Goal: Information Seeking & Learning: Learn about a topic

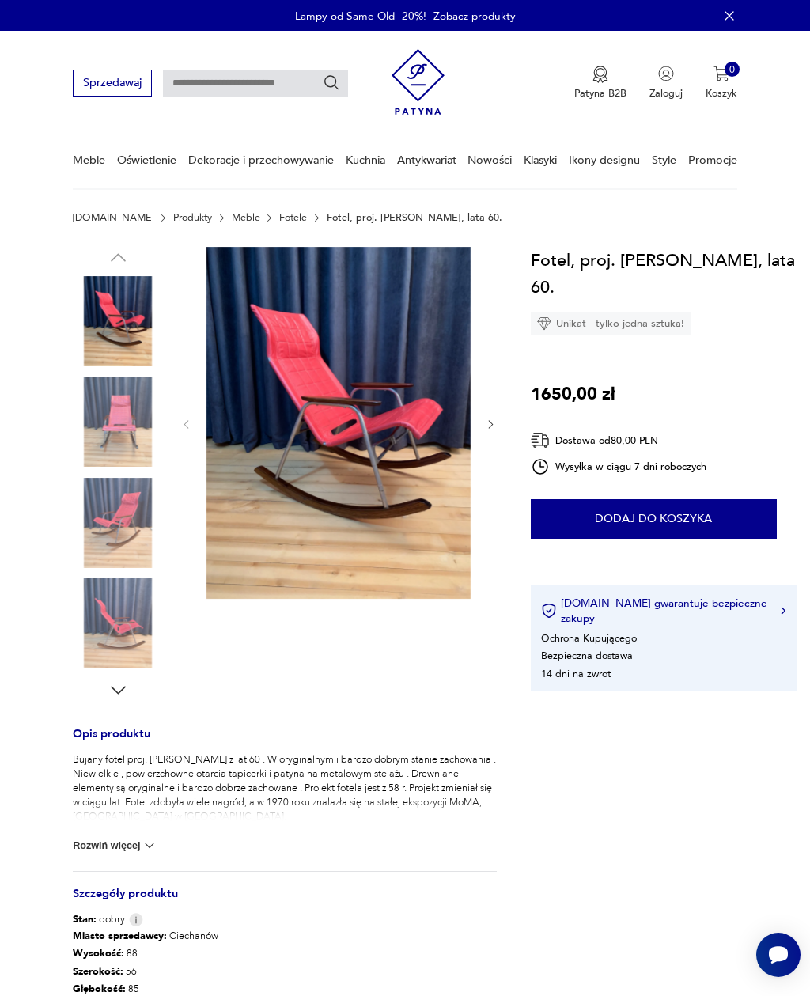
click at [374, 455] on img at bounding box center [338, 423] width 264 height 352
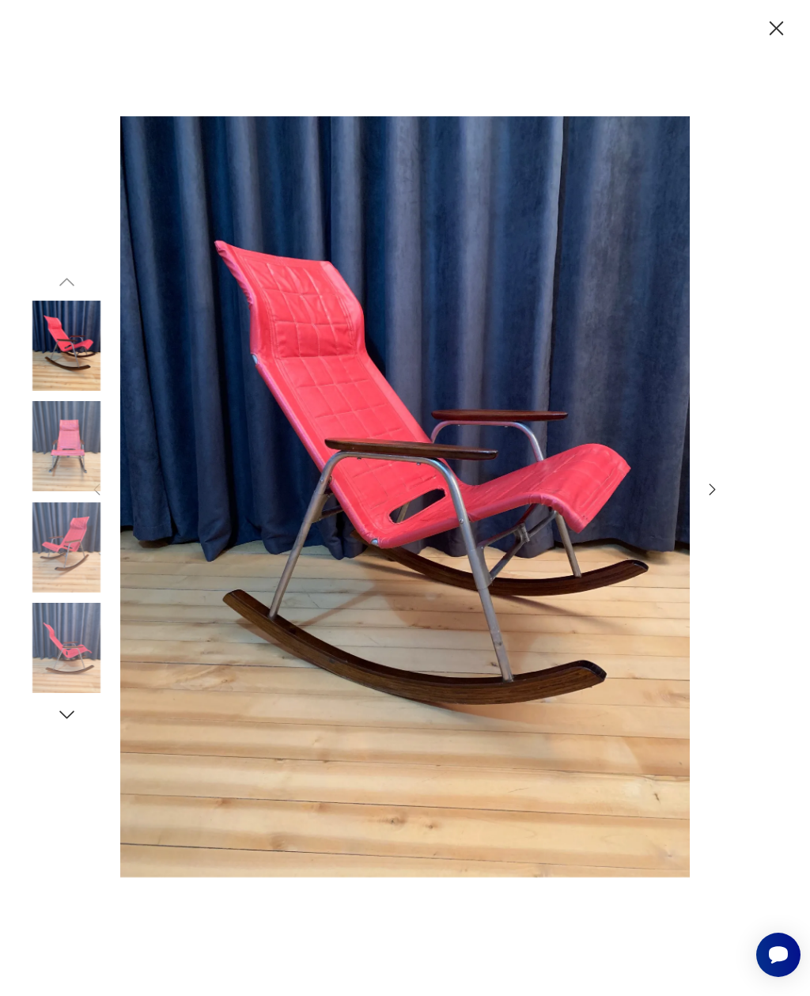
click at [702, 524] on div at bounding box center [405, 497] width 633 height 793
click at [709, 498] on icon "button" at bounding box center [712, 489] width 17 height 17
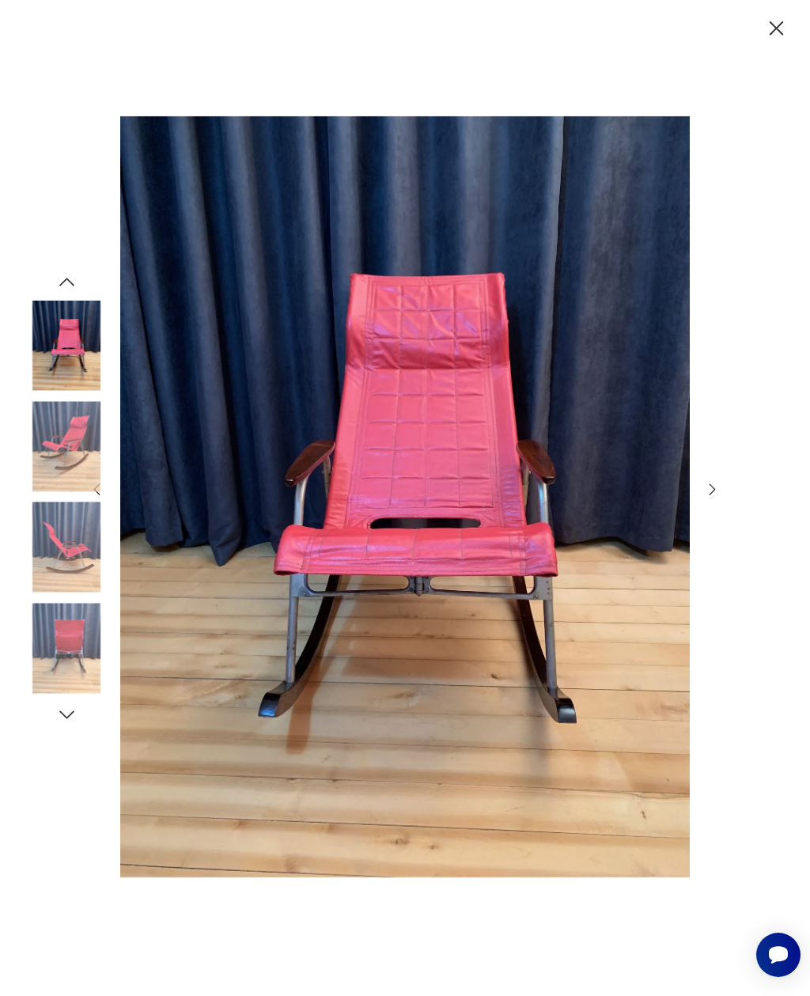
click at [704, 526] on div at bounding box center [405, 497] width 633 height 793
click at [706, 524] on div at bounding box center [405, 497] width 633 height 793
click at [712, 498] on icon "button" at bounding box center [712, 489] width 17 height 17
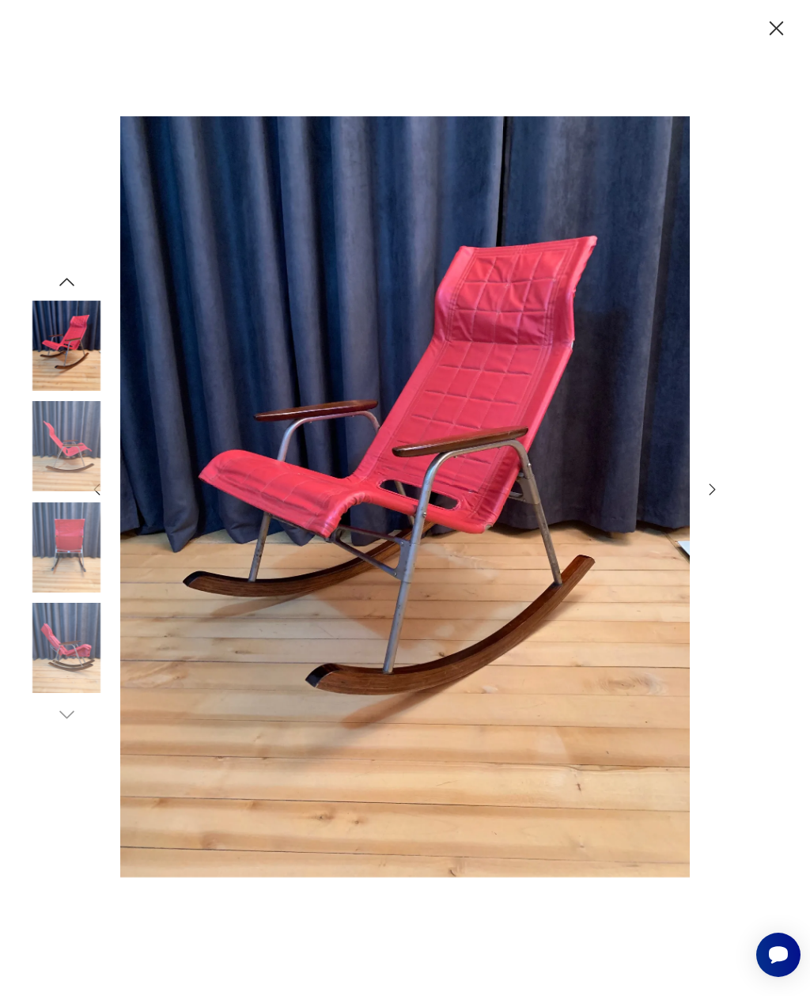
click at [709, 498] on icon "button" at bounding box center [712, 489] width 17 height 17
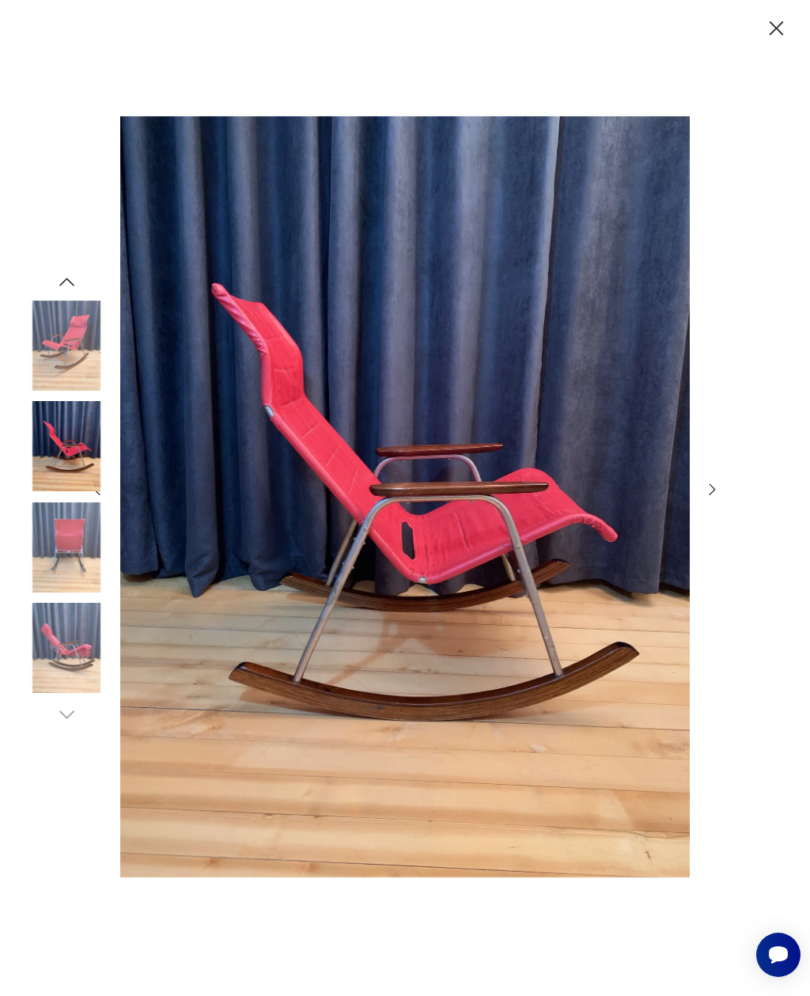
click at [705, 498] on icon "button" at bounding box center [712, 489] width 17 height 17
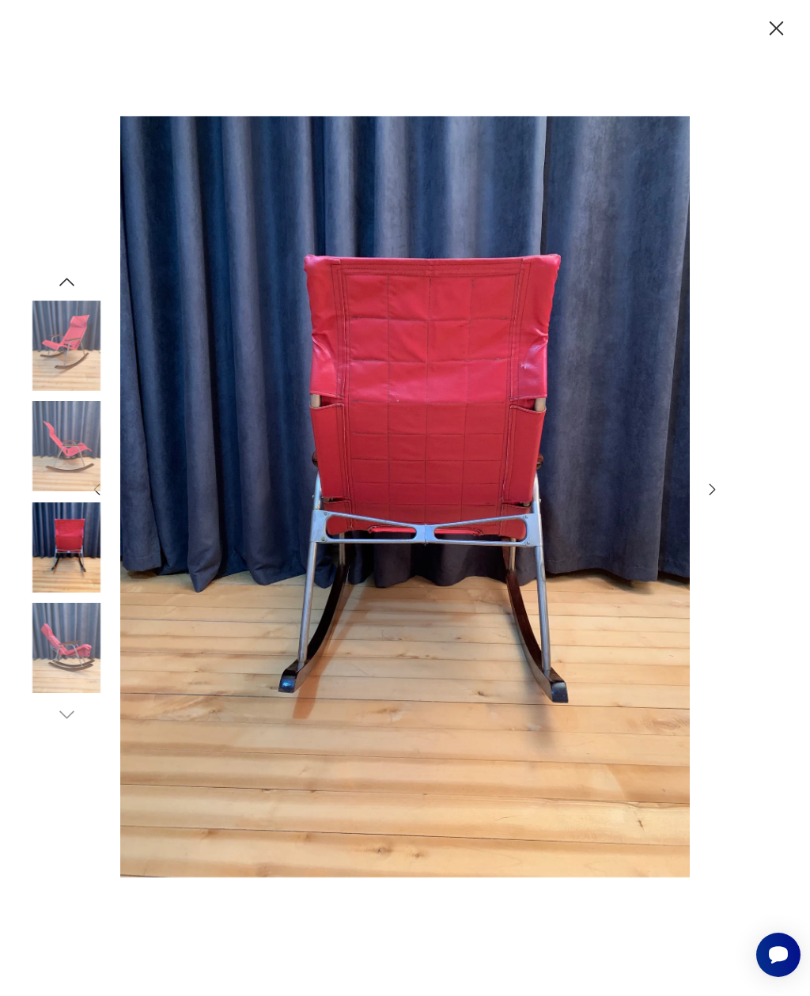
click at [705, 498] on icon "button" at bounding box center [712, 489] width 17 height 17
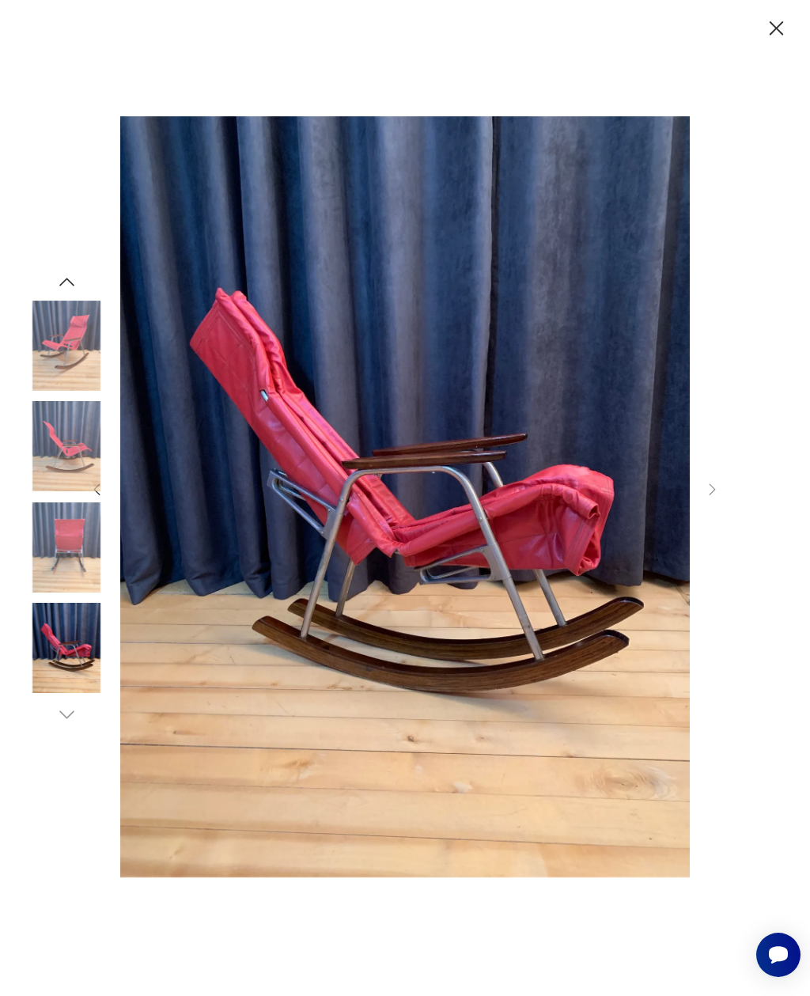
click at [781, 20] on icon "button" at bounding box center [776, 28] width 25 height 25
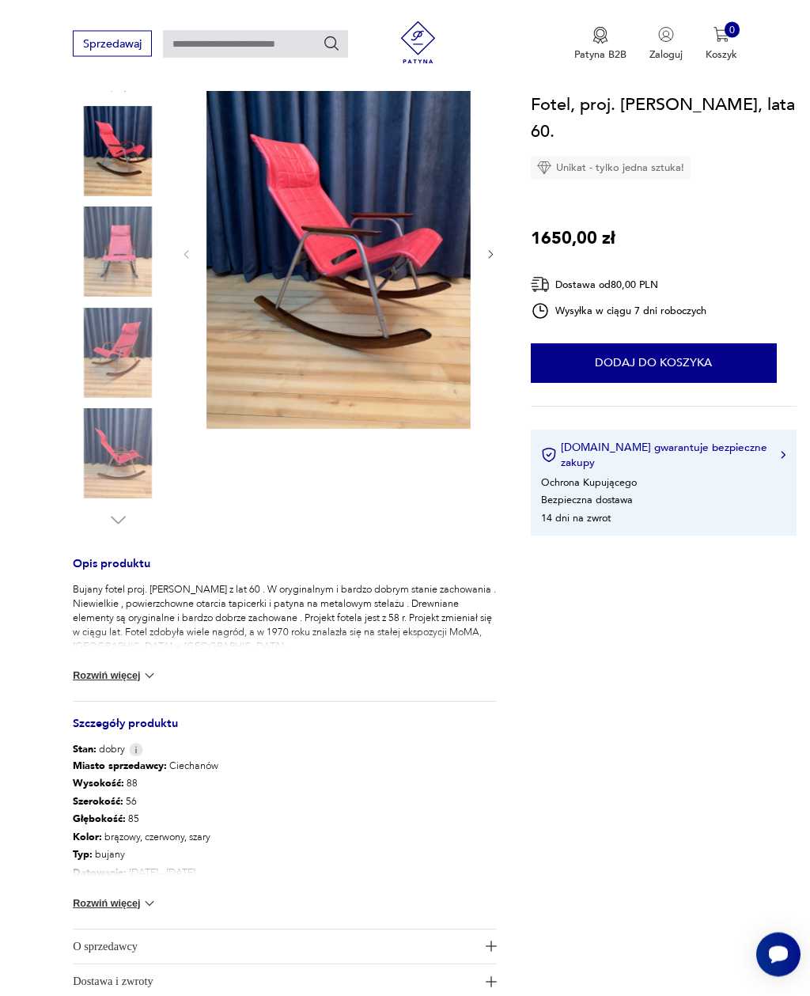
scroll to position [170, 0]
click at [157, 678] on img at bounding box center [150, 676] width 16 height 16
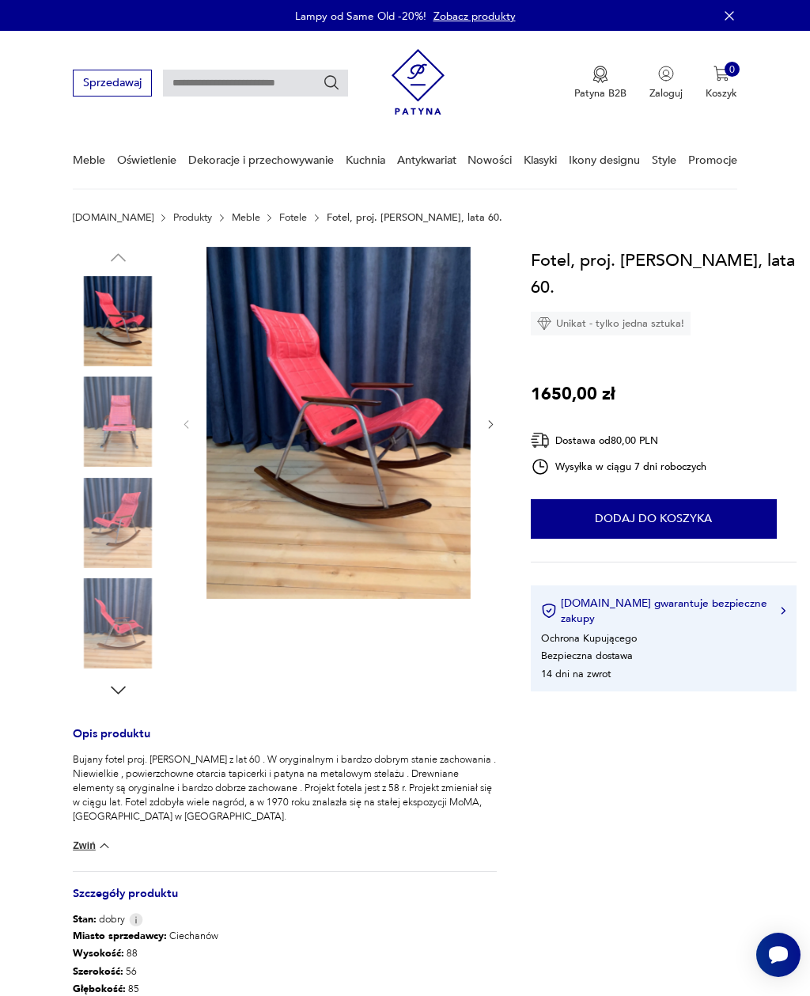
scroll to position [51, 0]
